Goal: Check status: Check status

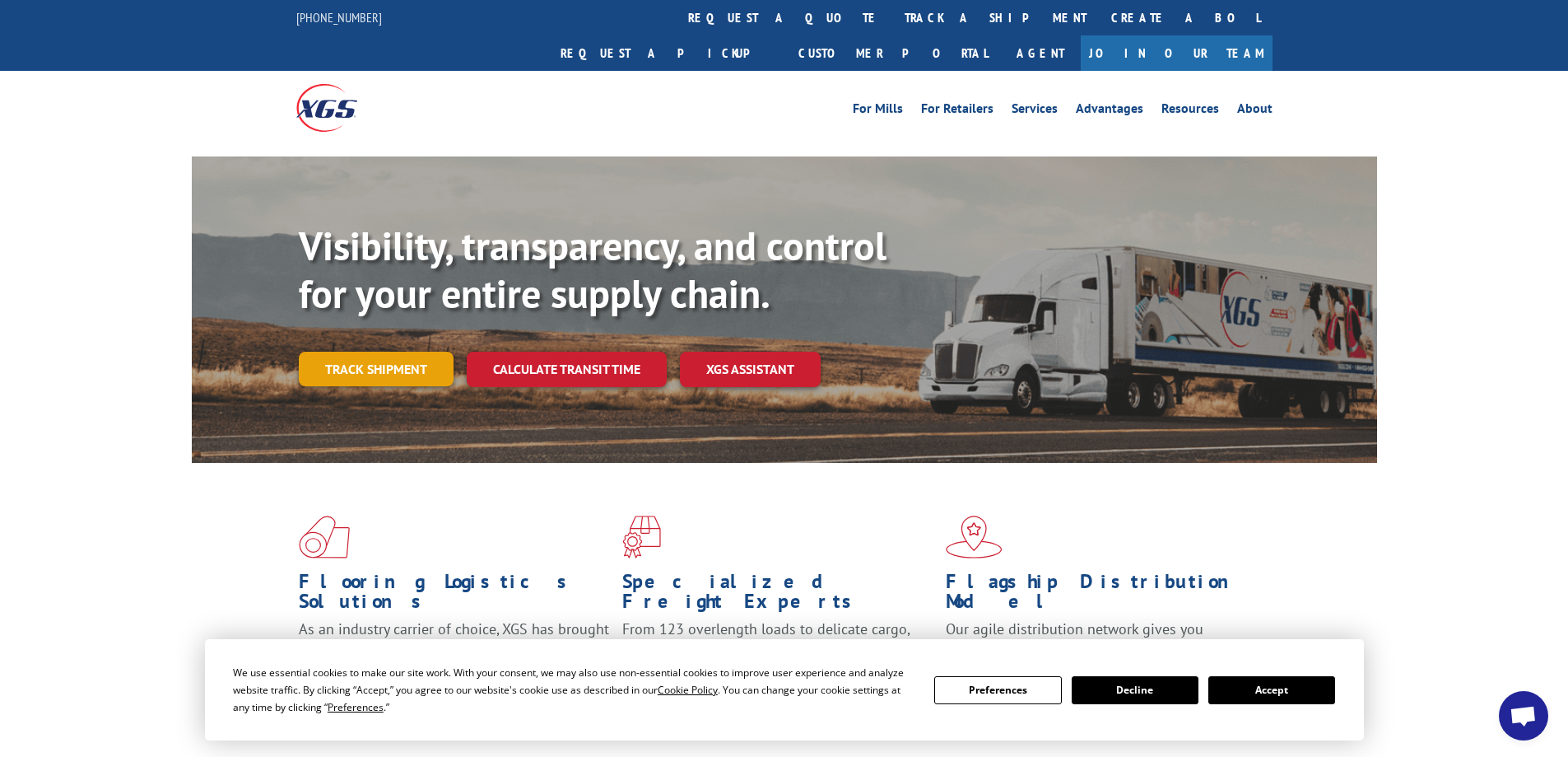
click at [390, 351] on link "Track shipment" at bounding box center [376, 369] width 155 height 35
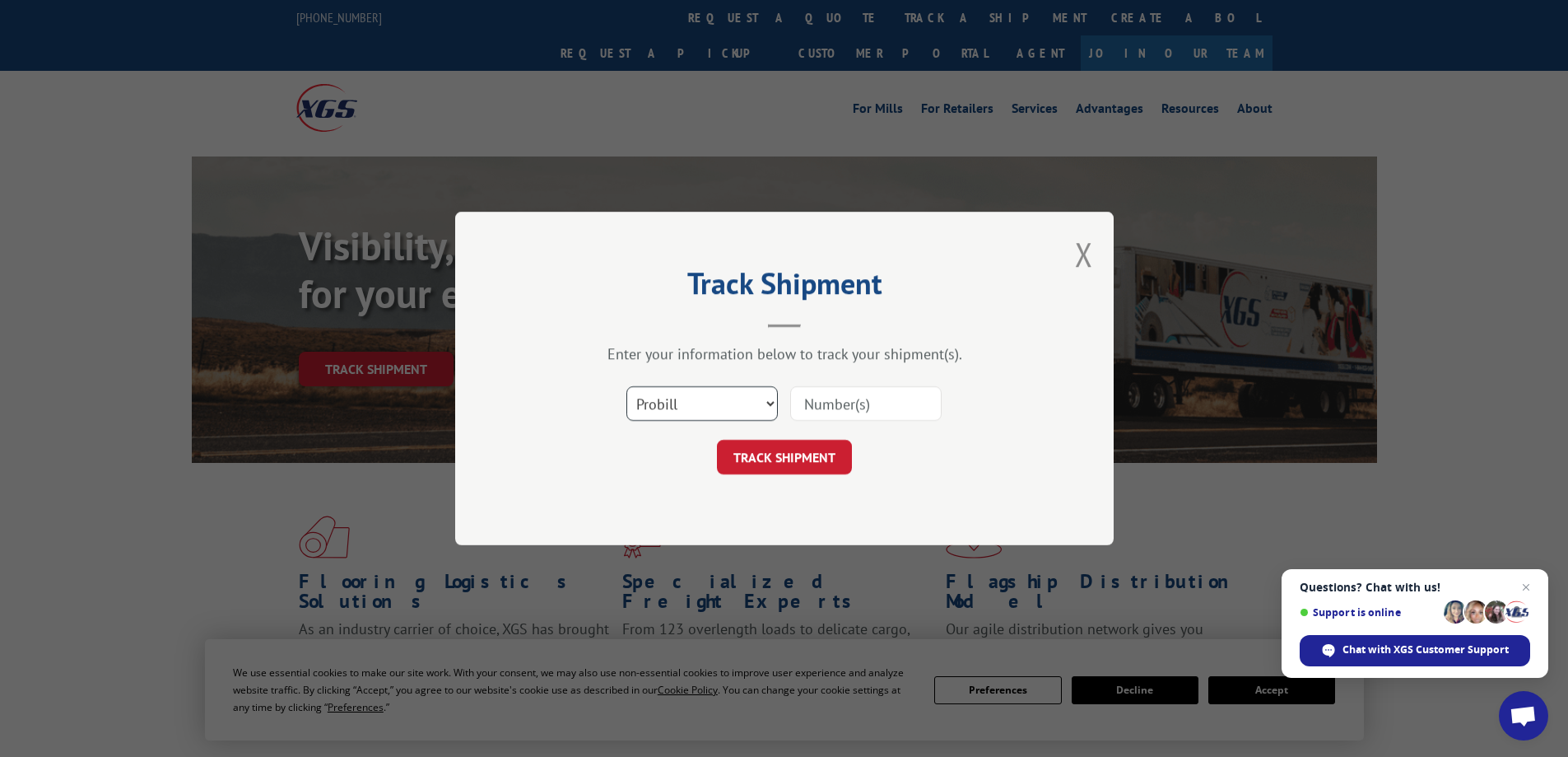
click at [707, 404] on select "Select category... Probill BOL PO" at bounding box center [702, 404] width 151 height 35
select select "bol"
click at [627, 386] on select "Select category... Probill BOL PO" at bounding box center [702, 404] width 151 height 35
click at [814, 397] on input at bounding box center [866, 404] width 151 height 35
type input "471224"
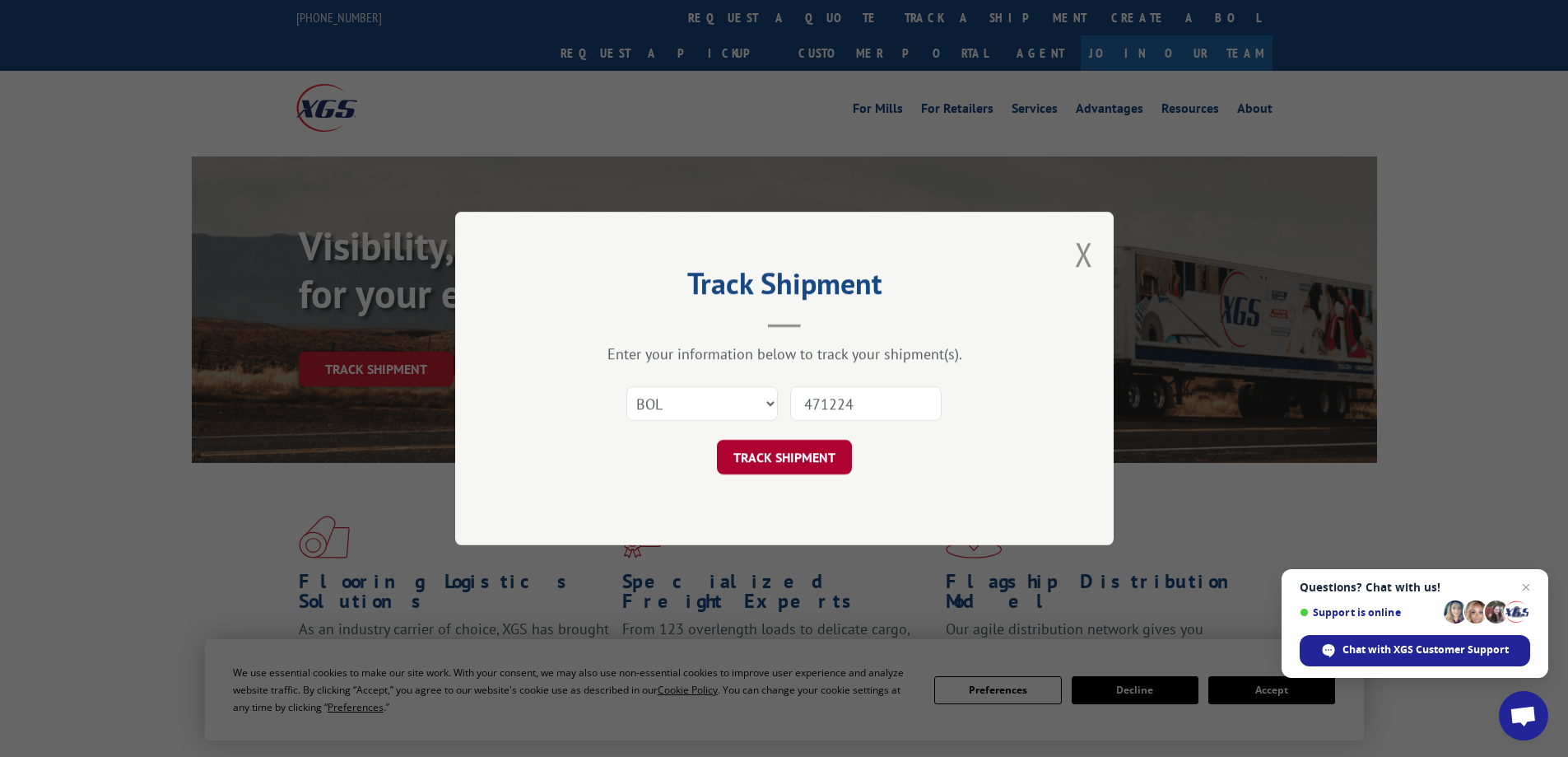
click at [772, 456] on button "TRACK SHIPMENT" at bounding box center [784, 457] width 135 height 35
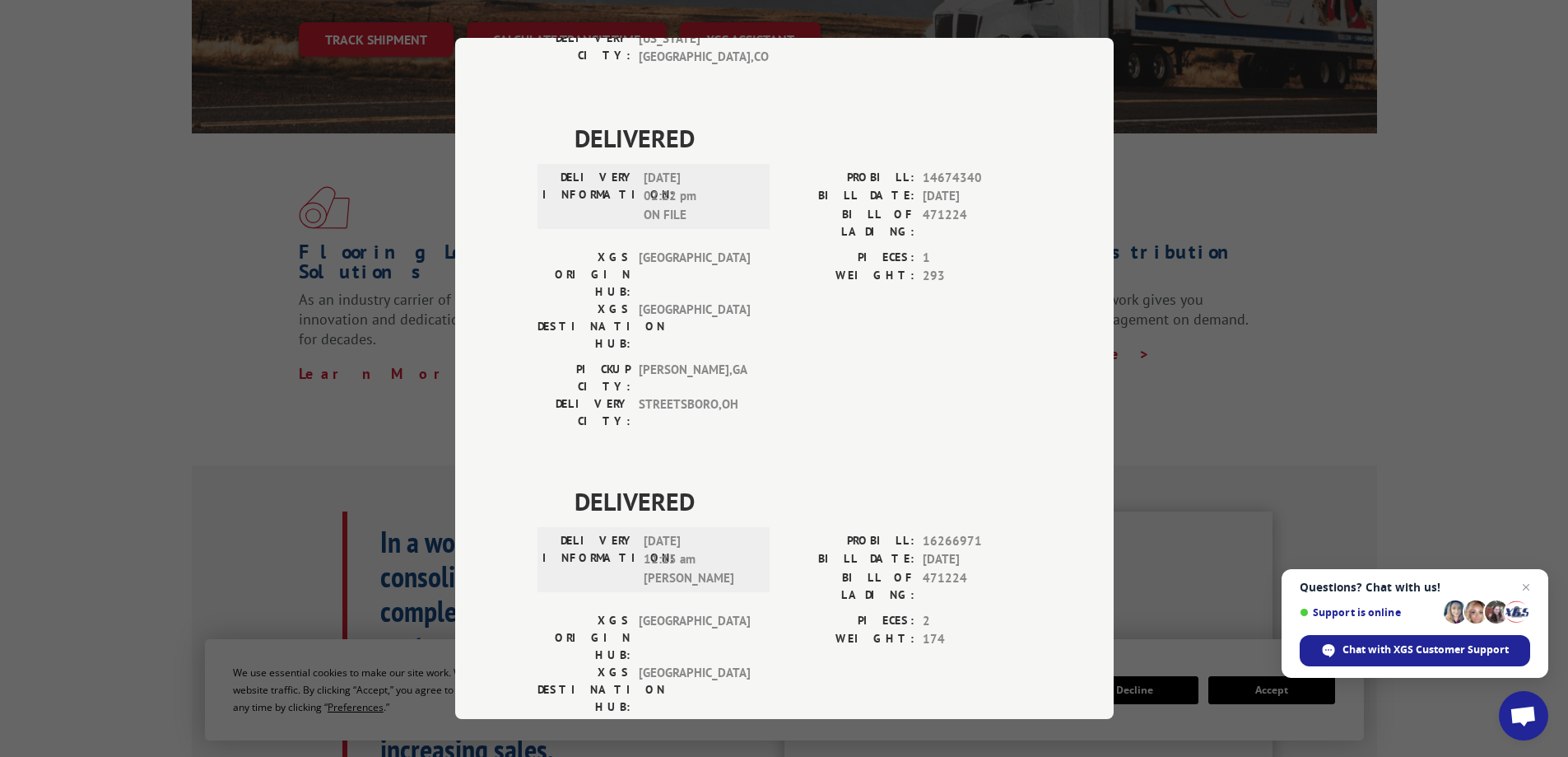
scroll to position [982, 0]
